Goal: Navigation & Orientation: Find specific page/section

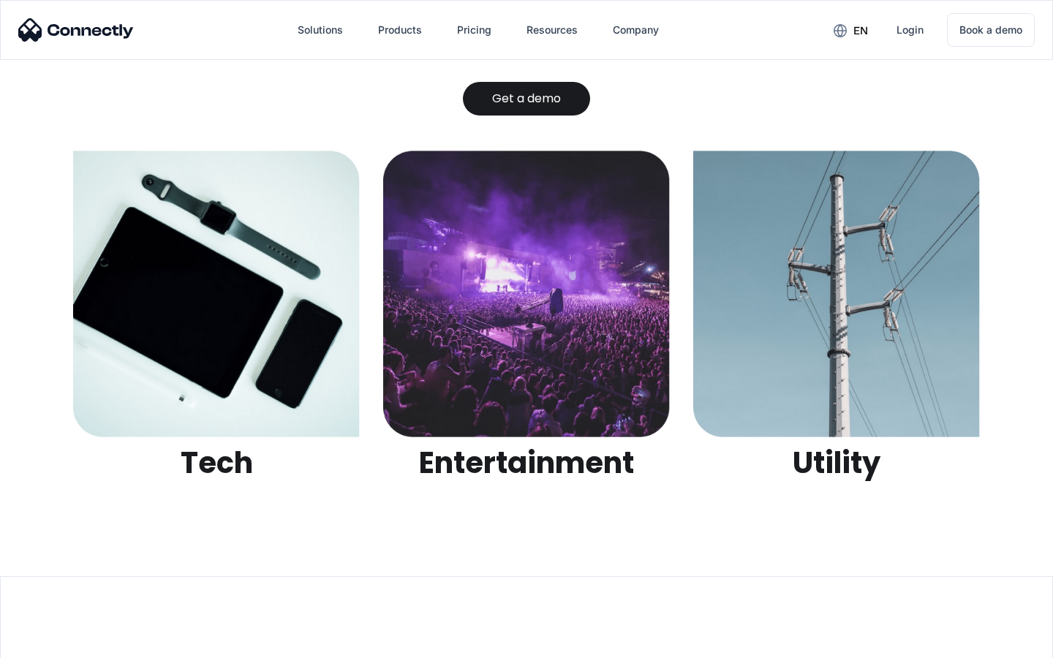
scroll to position [4616, 0]
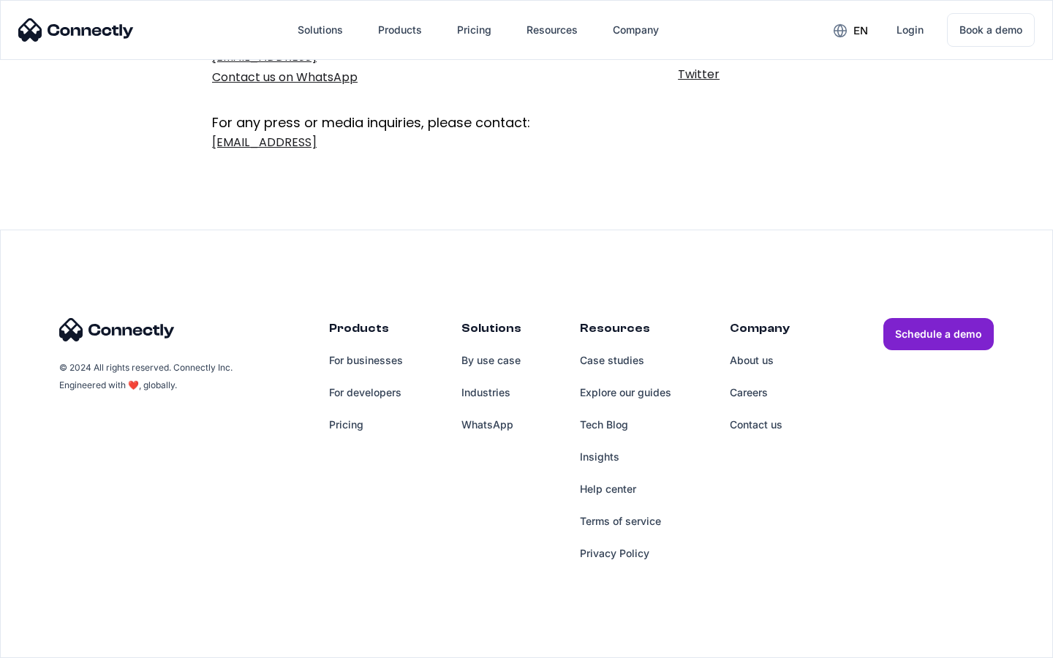
scroll to position [239, 0]
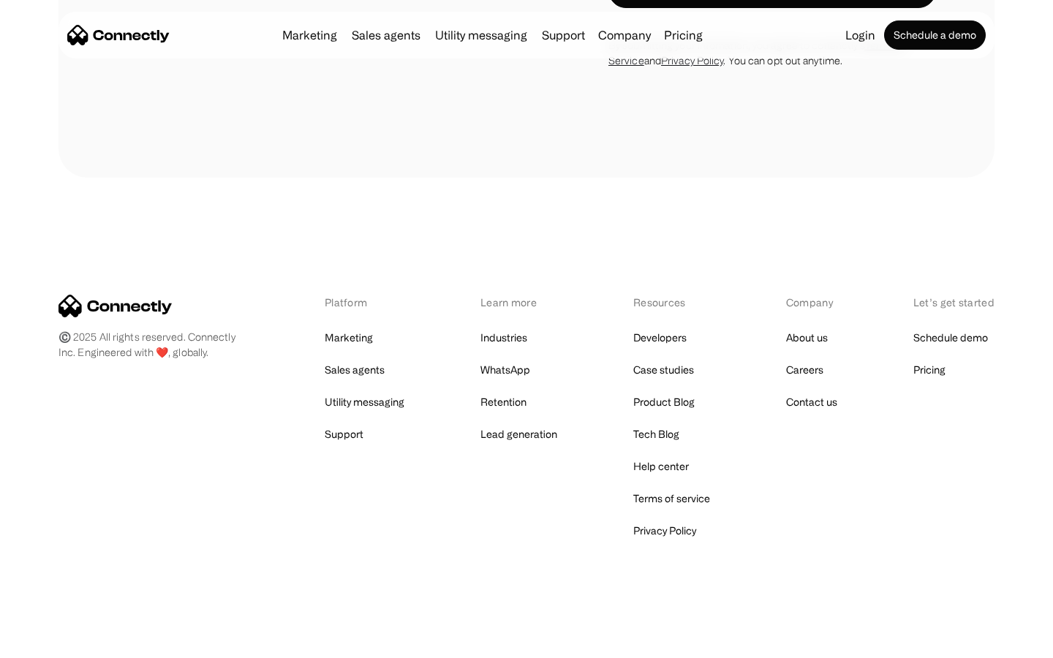
scroll to position [1347, 0]
